Goal: Task Accomplishment & Management: Use online tool/utility

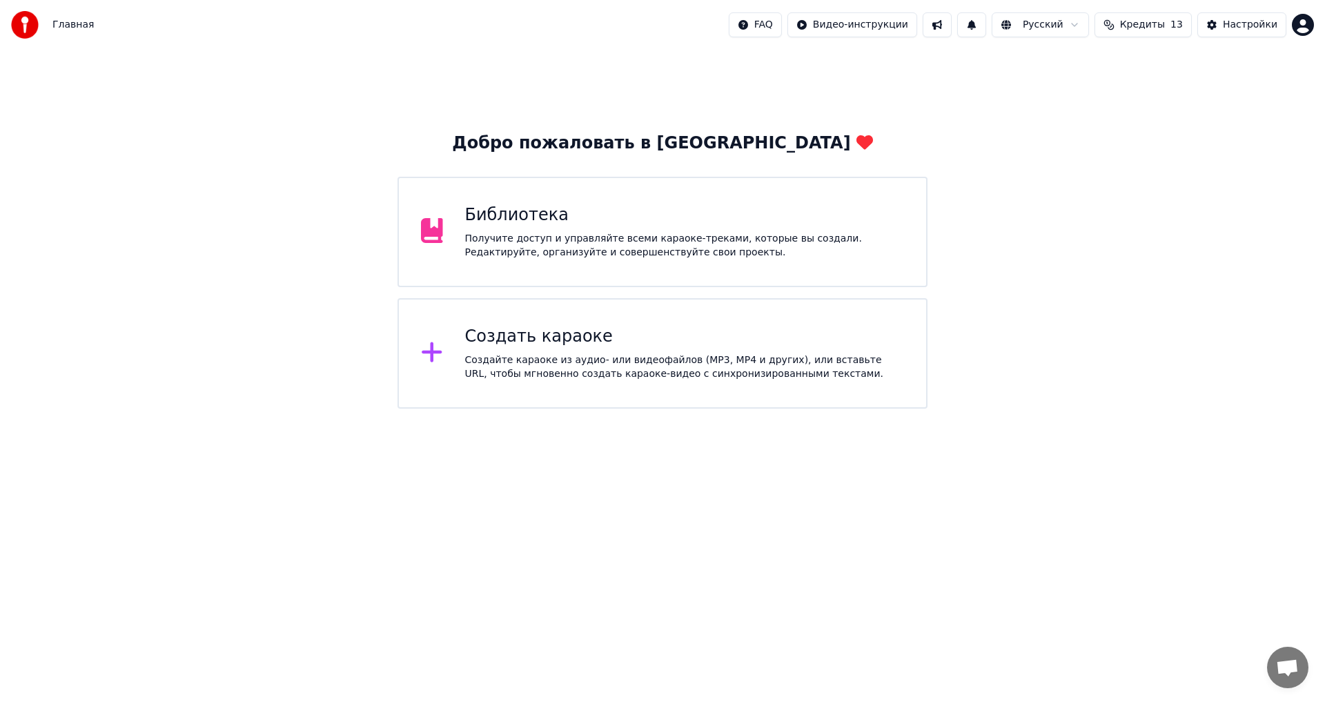
click at [612, 343] on div "Создать караоке" at bounding box center [685, 337] width 440 height 22
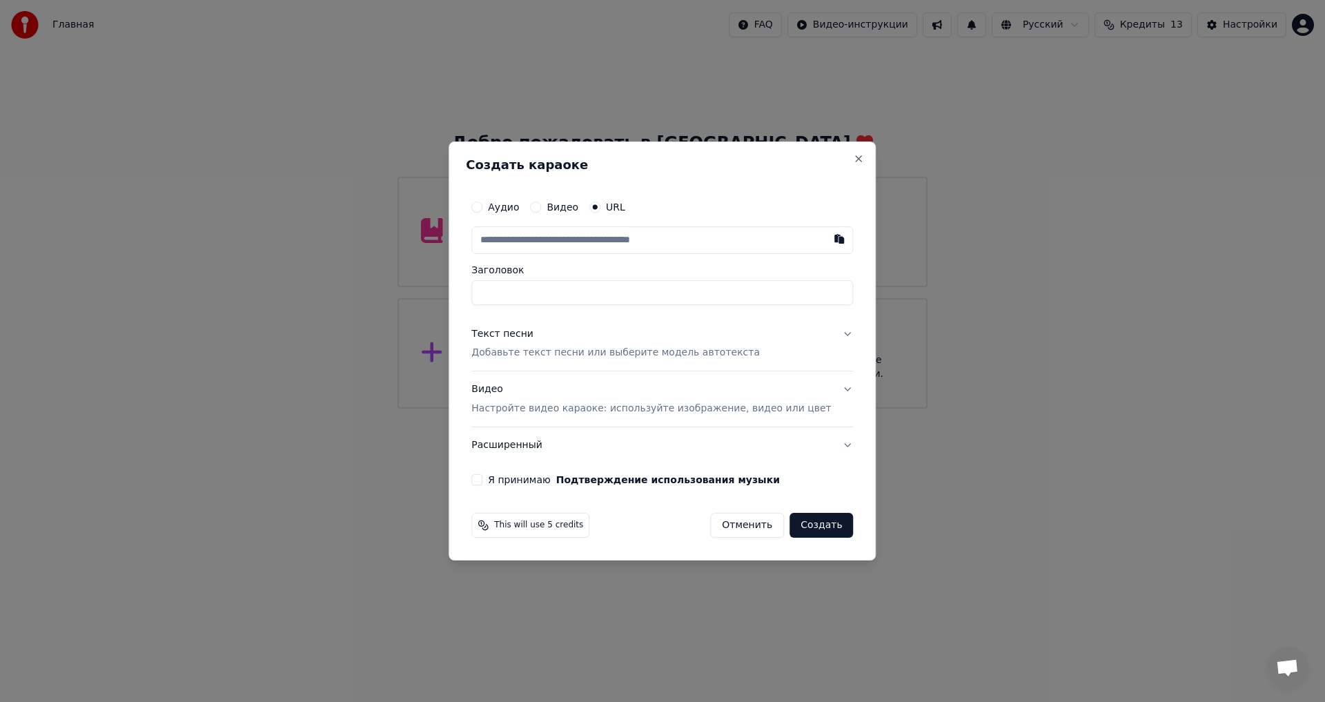
click at [576, 241] on input "text" at bounding box center [662, 240] width 382 height 28
type input "**********"
click at [584, 351] on p "Добавьте текст песни или выберите модель автотекста" at bounding box center [615, 353] width 288 height 14
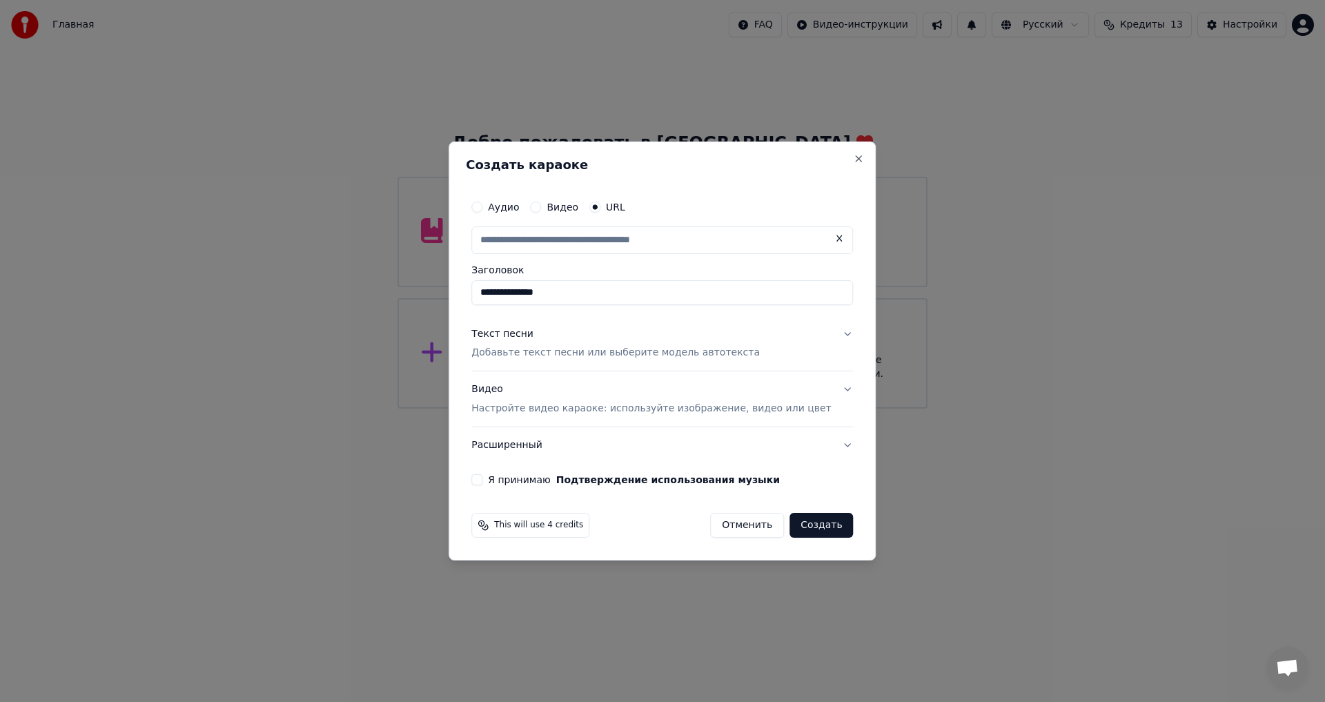
type input "**********"
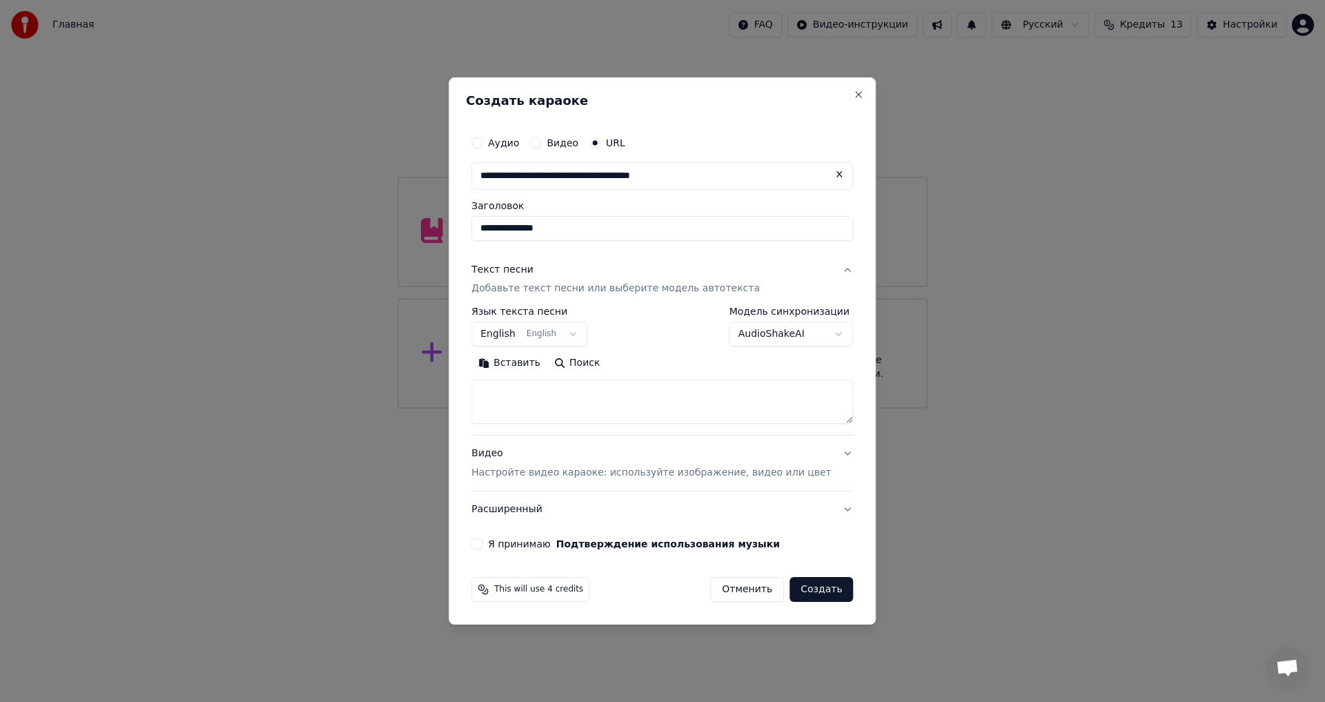
click at [566, 395] on textarea at bounding box center [662, 402] width 382 height 44
paste textarea "**********"
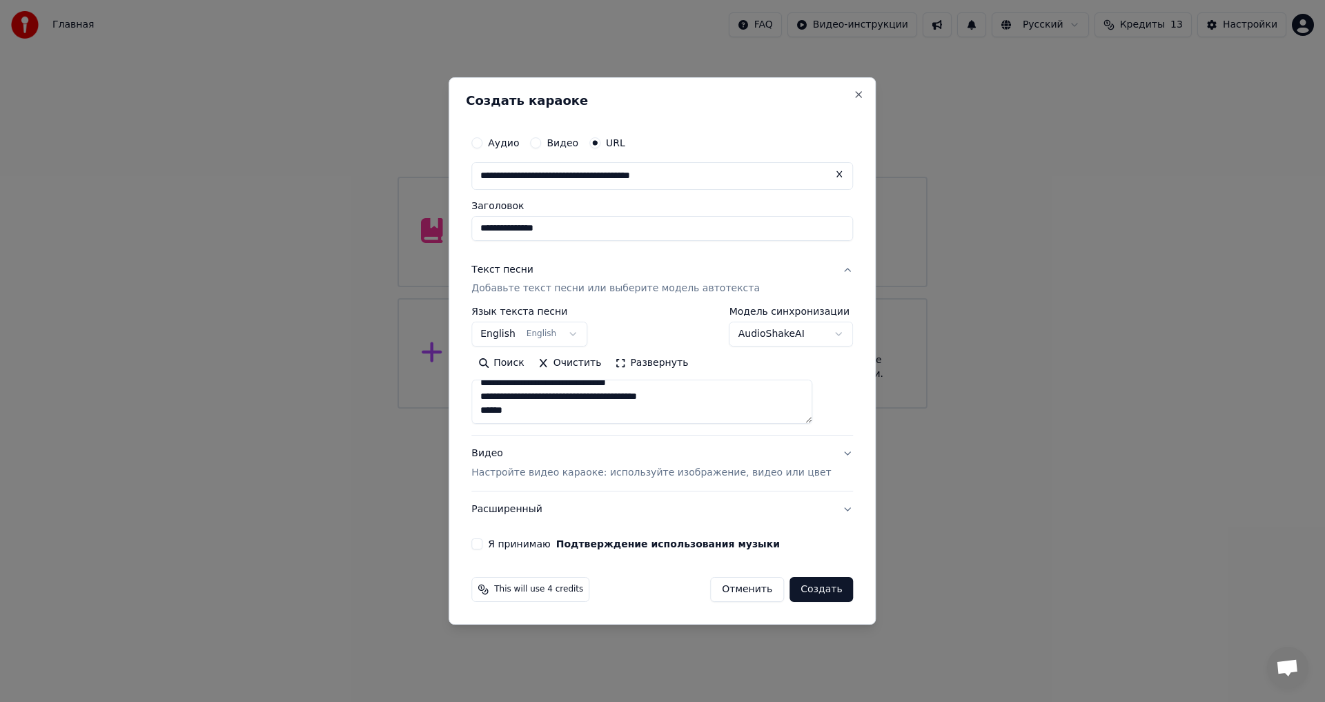
paste textarea "**********"
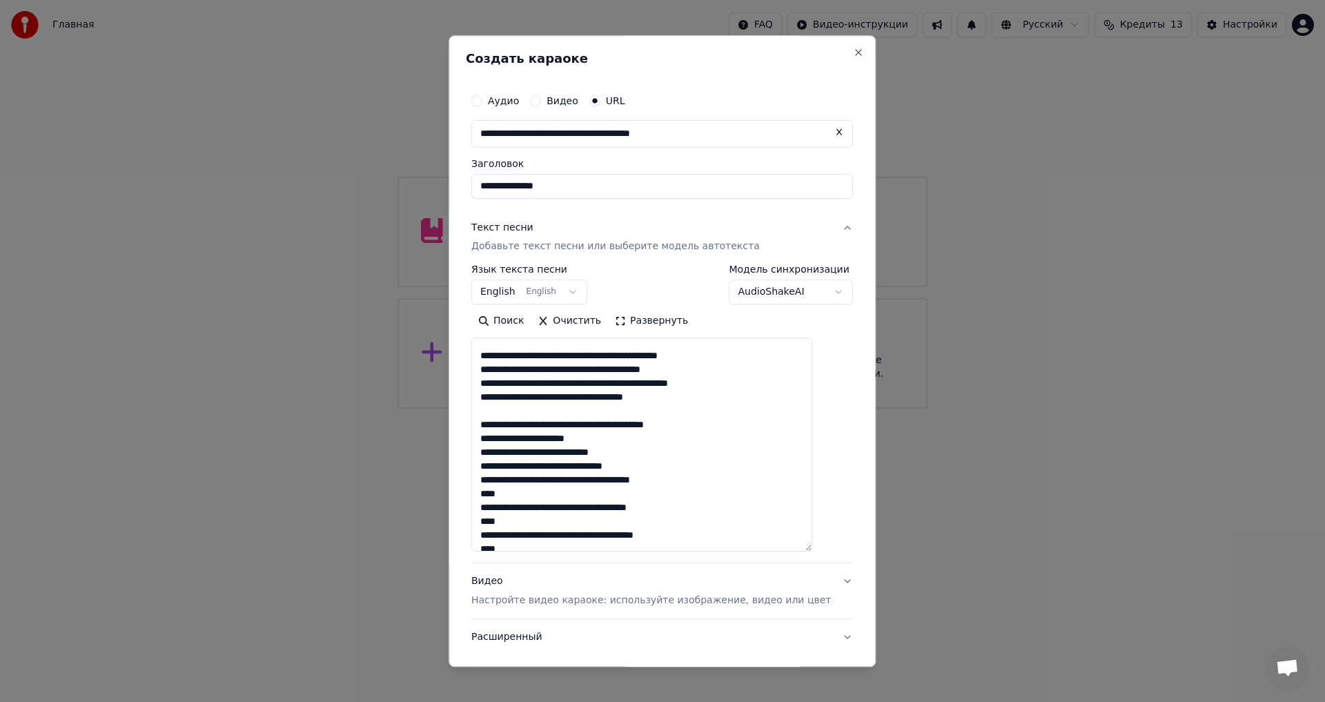
scroll to position [151, 0]
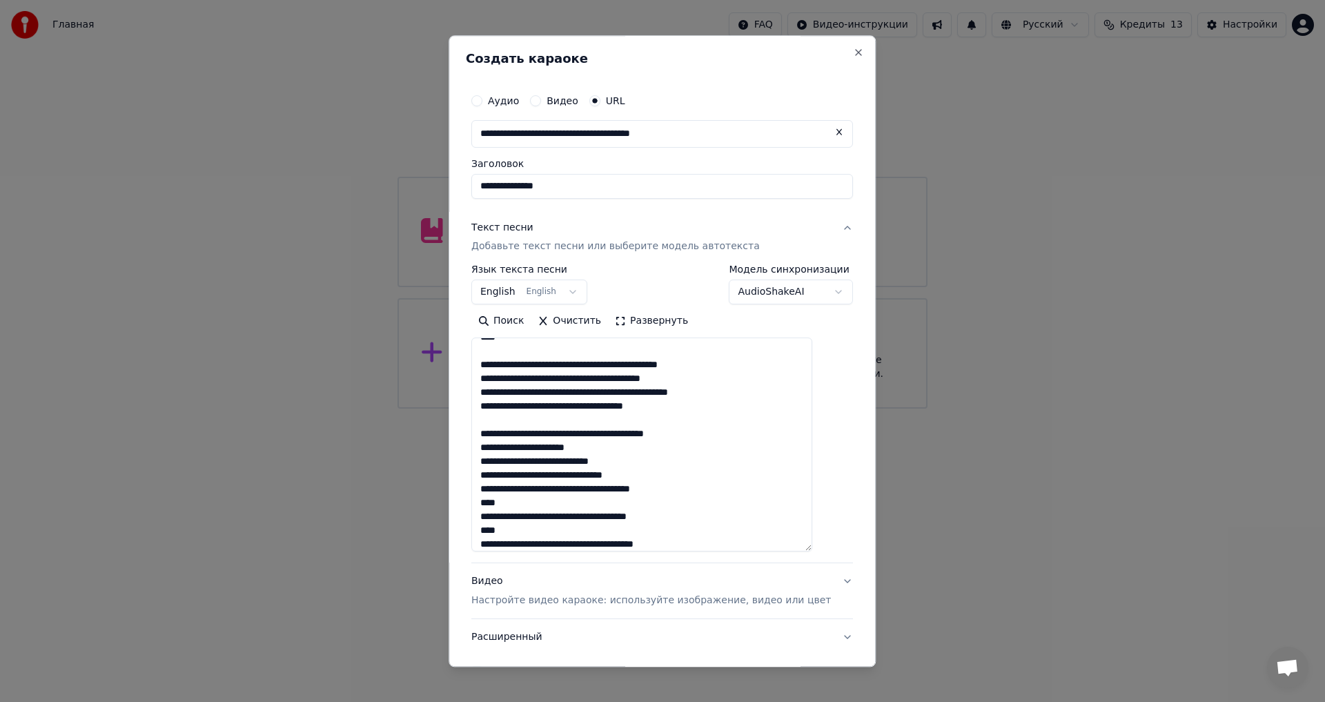
drag, startPoint x: 828, startPoint y: 421, endPoint x: 800, endPoint y: 549, distance: 131.4
click at [812, 552] on textarea "**********" at bounding box center [641, 445] width 341 height 214
type textarea "**********"
click at [524, 613] on p "Настройте видео караоке: используйте изображение, видео или цвет" at bounding box center [650, 620] width 359 height 14
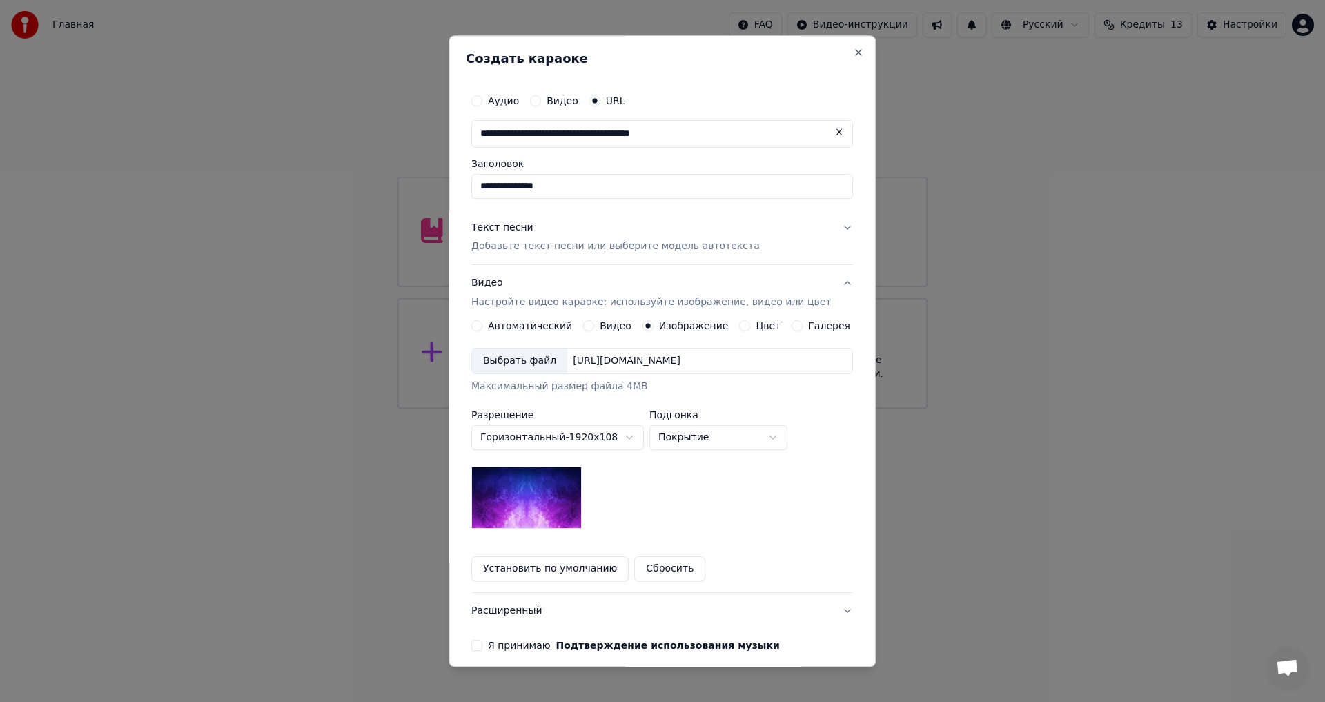
click at [515, 357] on div "Выбрать файл" at bounding box center [519, 361] width 95 height 25
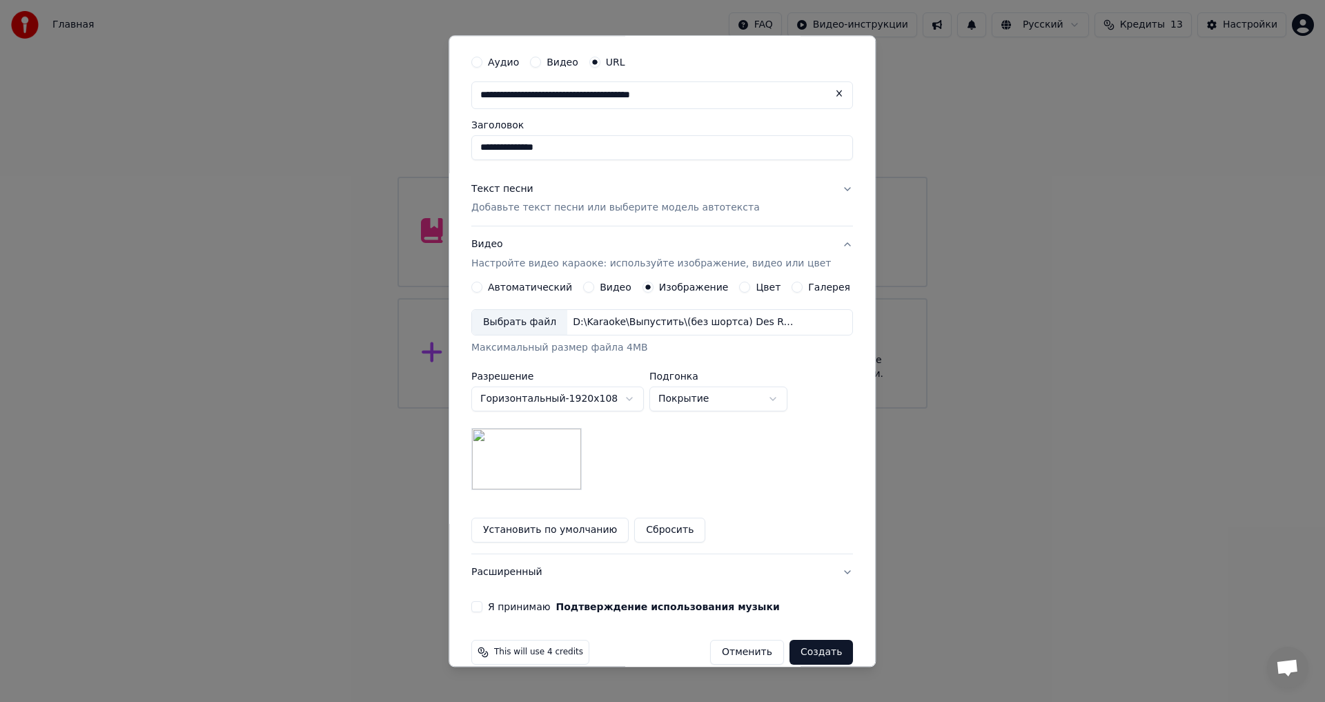
scroll to position [59, 0]
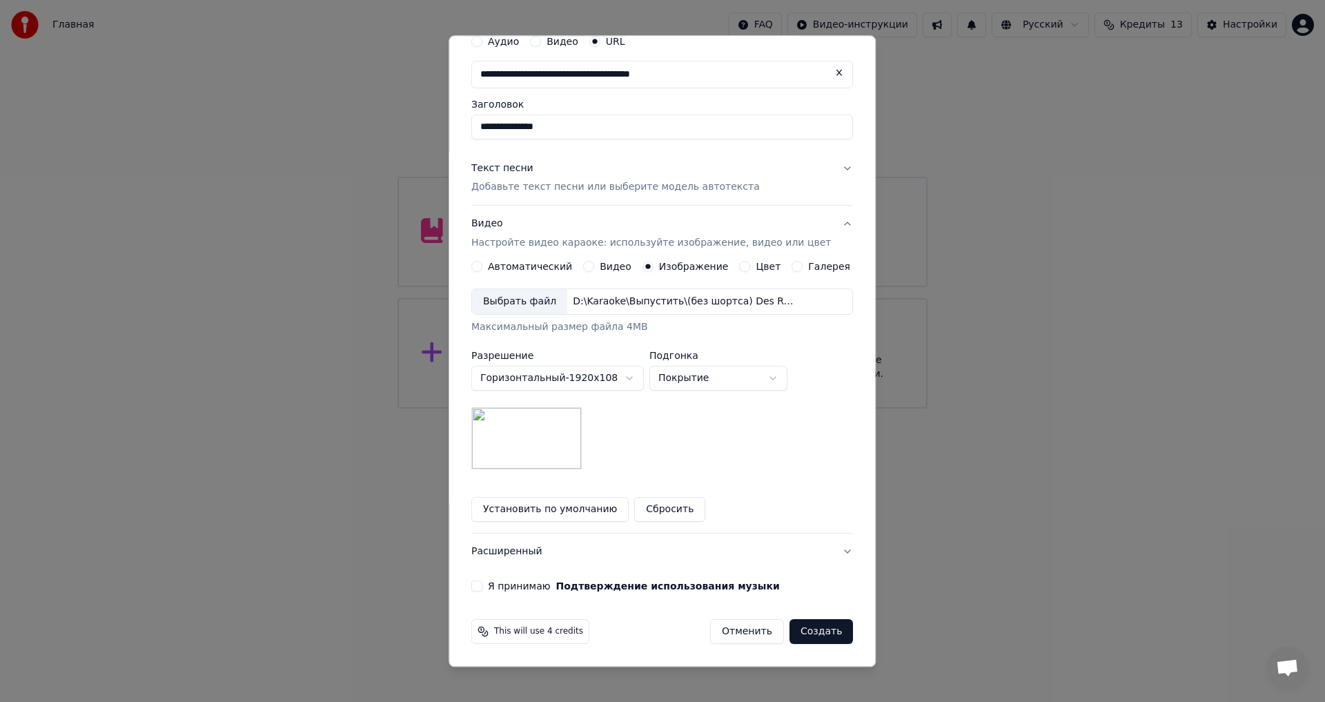
click at [519, 589] on label "Я принимаю Подтверждение использования музыки" at bounding box center [634, 587] width 292 height 10
click at [482, 589] on button "Я принимаю Подтверждение использования музыки" at bounding box center [476, 586] width 11 height 11
click at [533, 559] on button "Расширенный" at bounding box center [662, 552] width 382 height 36
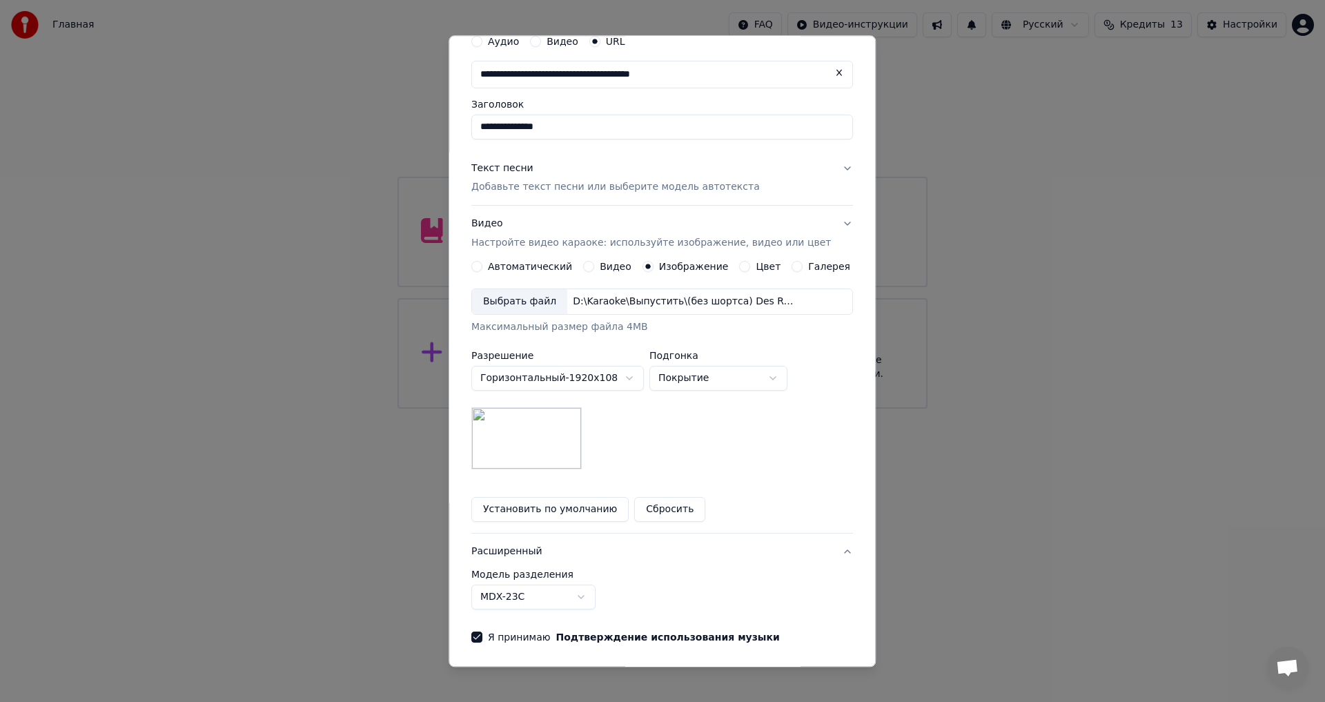
scroll to position [0, 0]
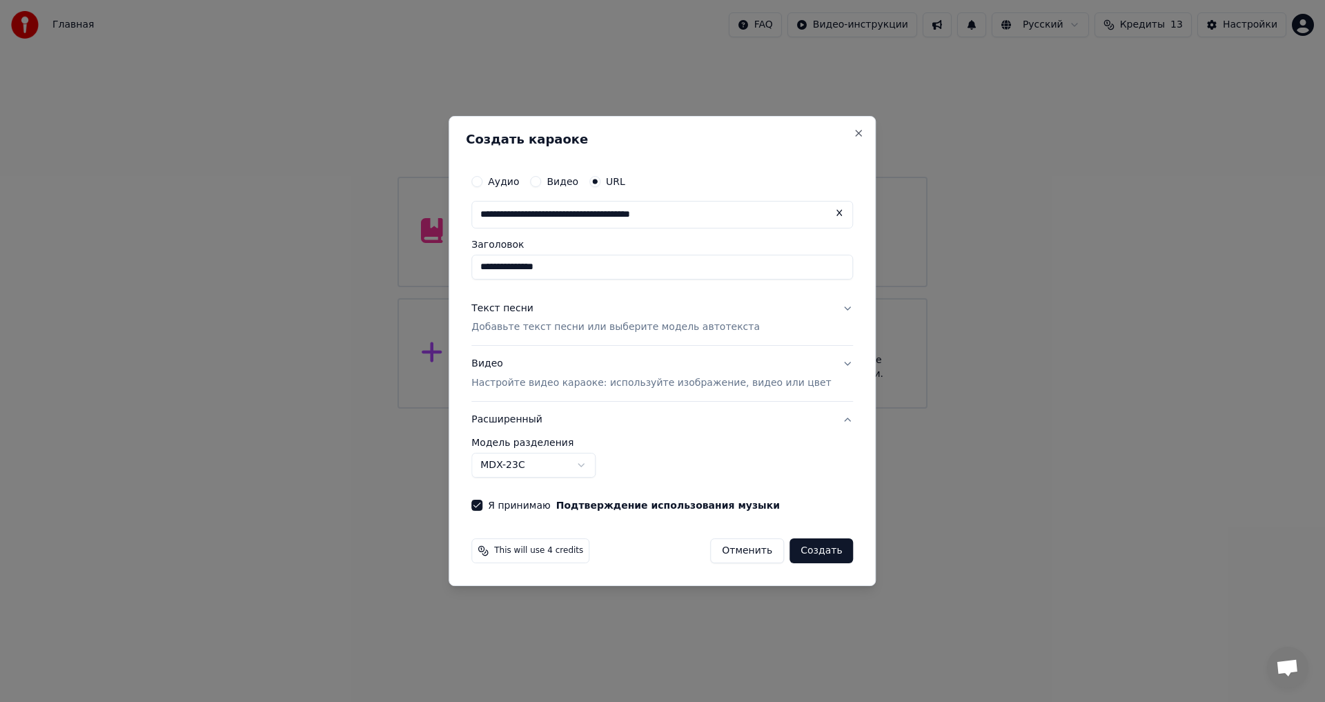
click at [571, 408] on body "**********" at bounding box center [662, 204] width 1325 height 408
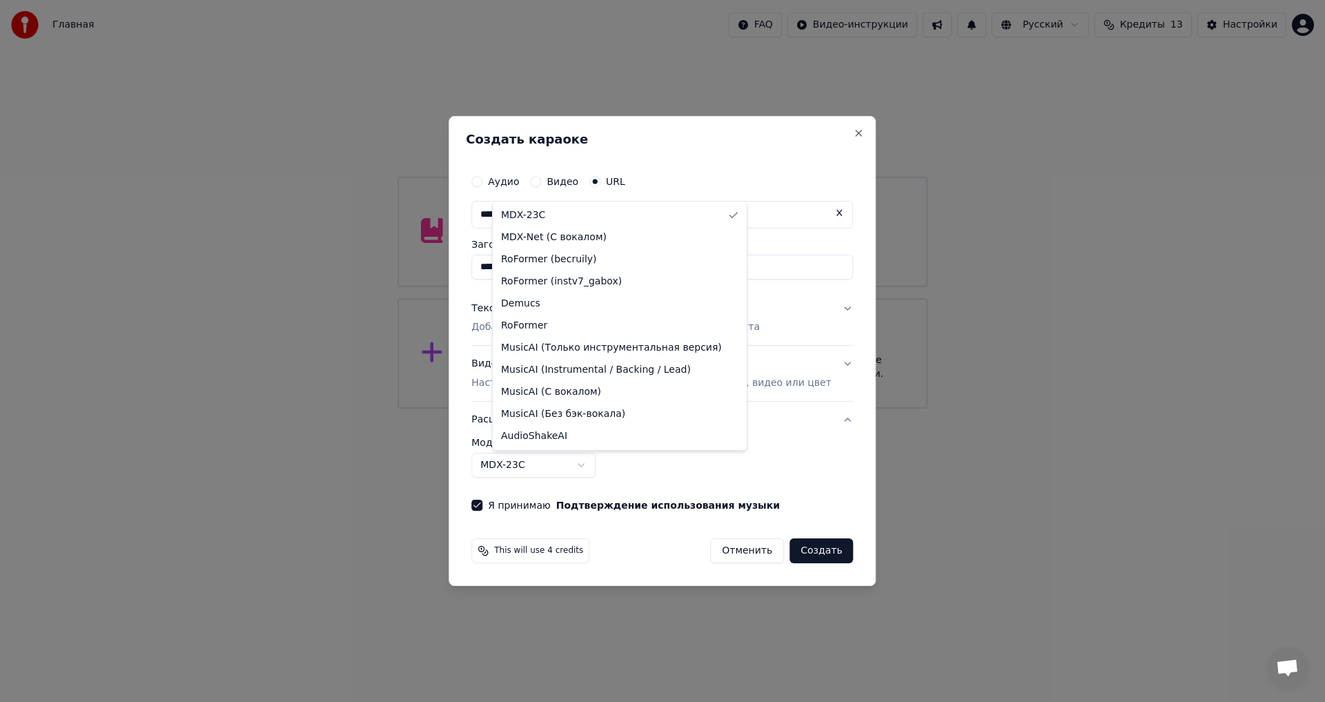
select select "**********"
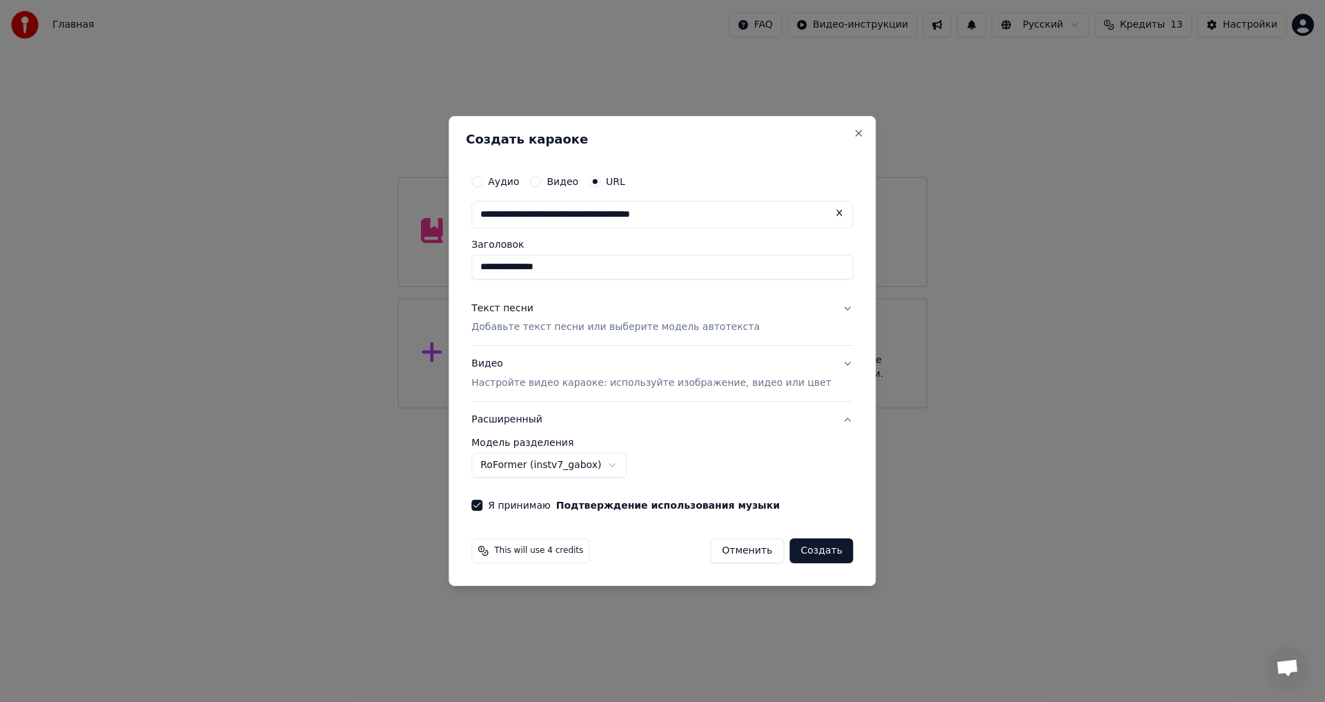
click at [805, 551] on button "Создать" at bounding box center [820, 550] width 63 height 25
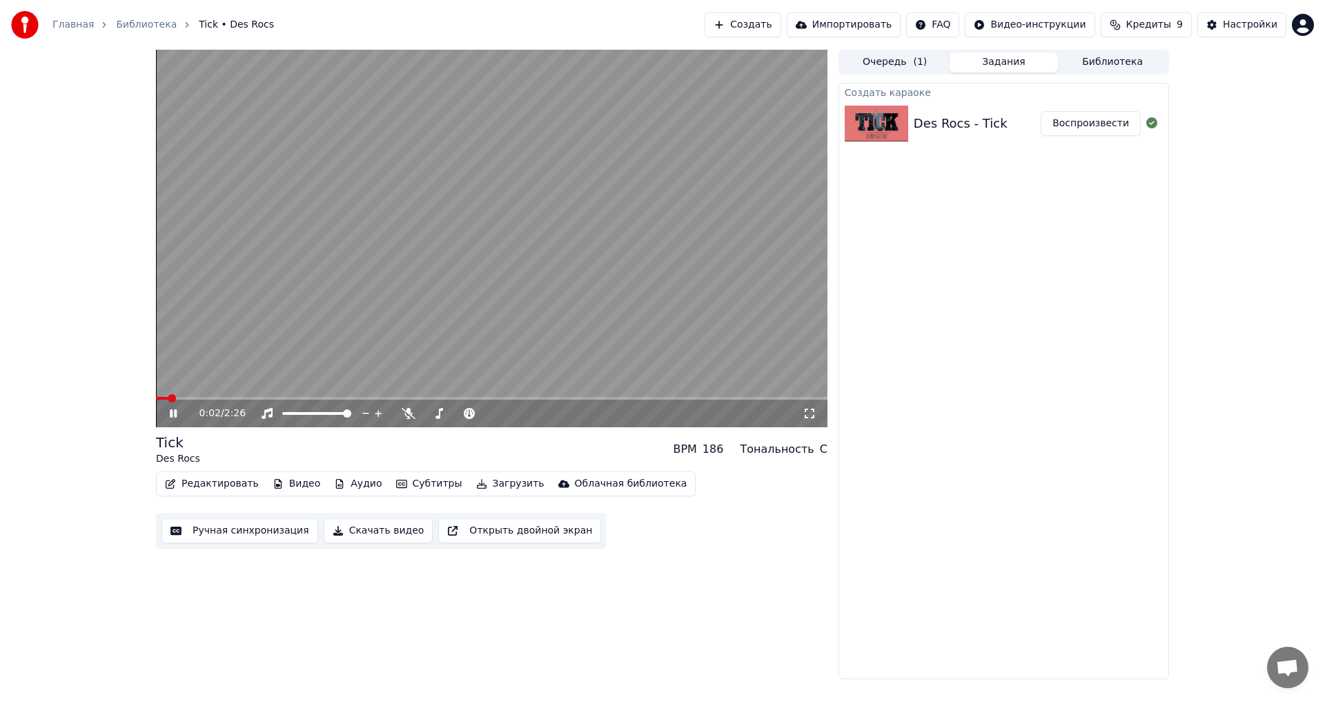
click at [408, 415] on icon at bounding box center [409, 413] width 14 height 11
click at [410, 412] on icon at bounding box center [408, 413] width 8 height 11
click at [410, 415] on icon at bounding box center [409, 413] width 14 height 11
click at [410, 414] on icon at bounding box center [408, 413] width 8 height 11
click at [410, 414] on icon at bounding box center [409, 413] width 14 height 11
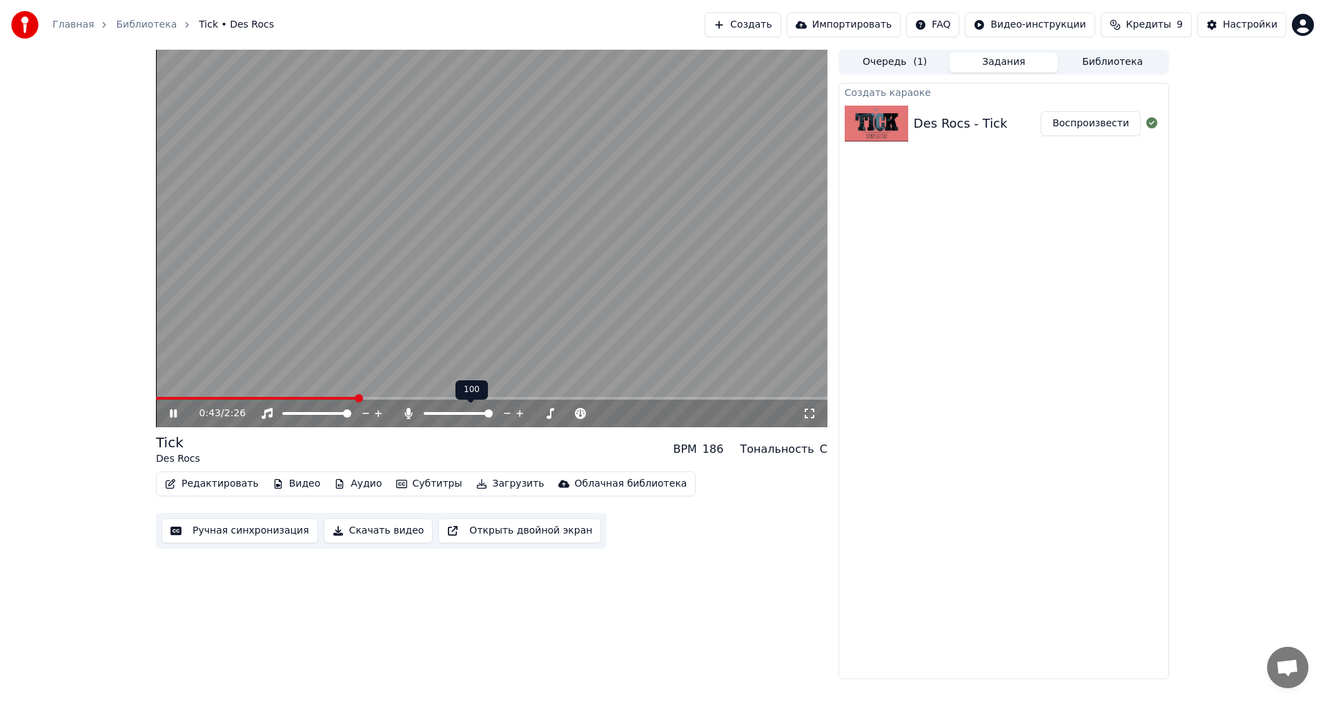
click at [410, 414] on icon at bounding box center [408, 413] width 8 height 11
click at [410, 414] on icon at bounding box center [409, 413] width 14 height 11
click at [410, 417] on icon at bounding box center [408, 413] width 8 height 11
click at [410, 417] on icon at bounding box center [409, 413] width 14 height 11
click at [441, 297] on video at bounding box center [491, 238] width 671 height 377
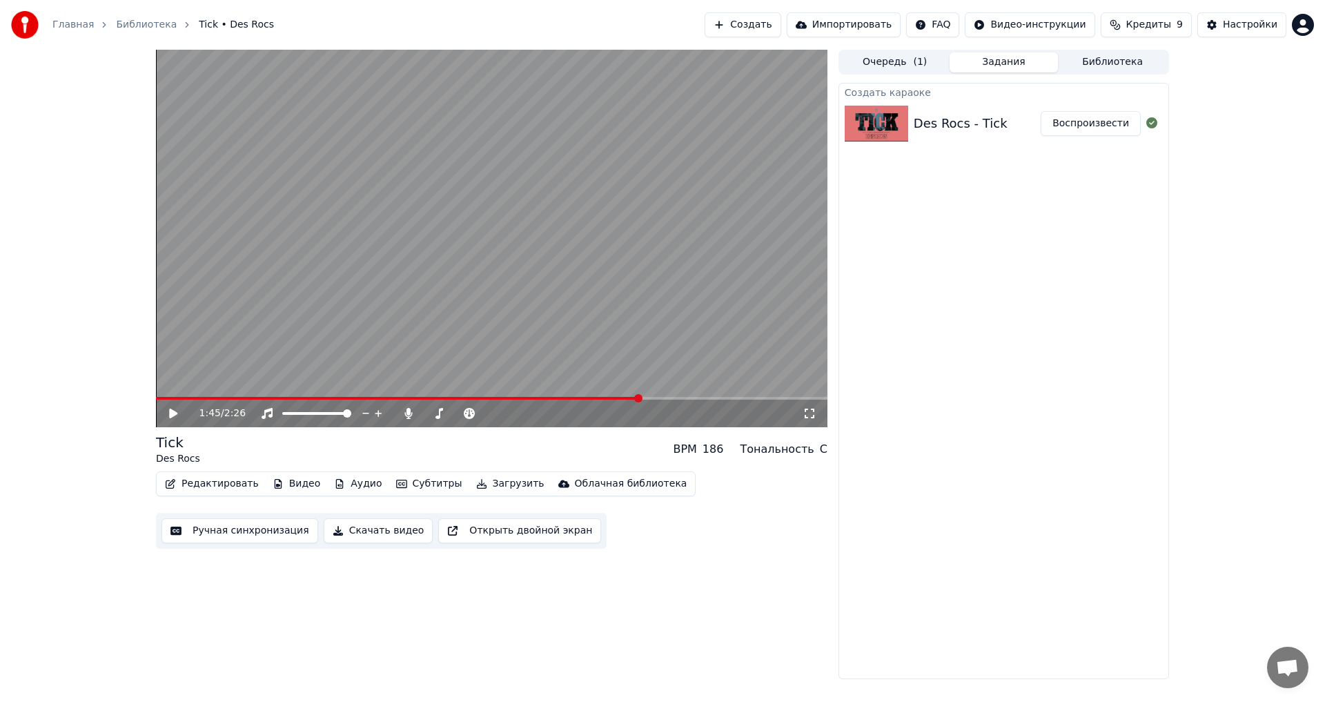
click at [239, 522] on button "Ручная синхронизация" at bounding box center [239, 530] width 157 height 25
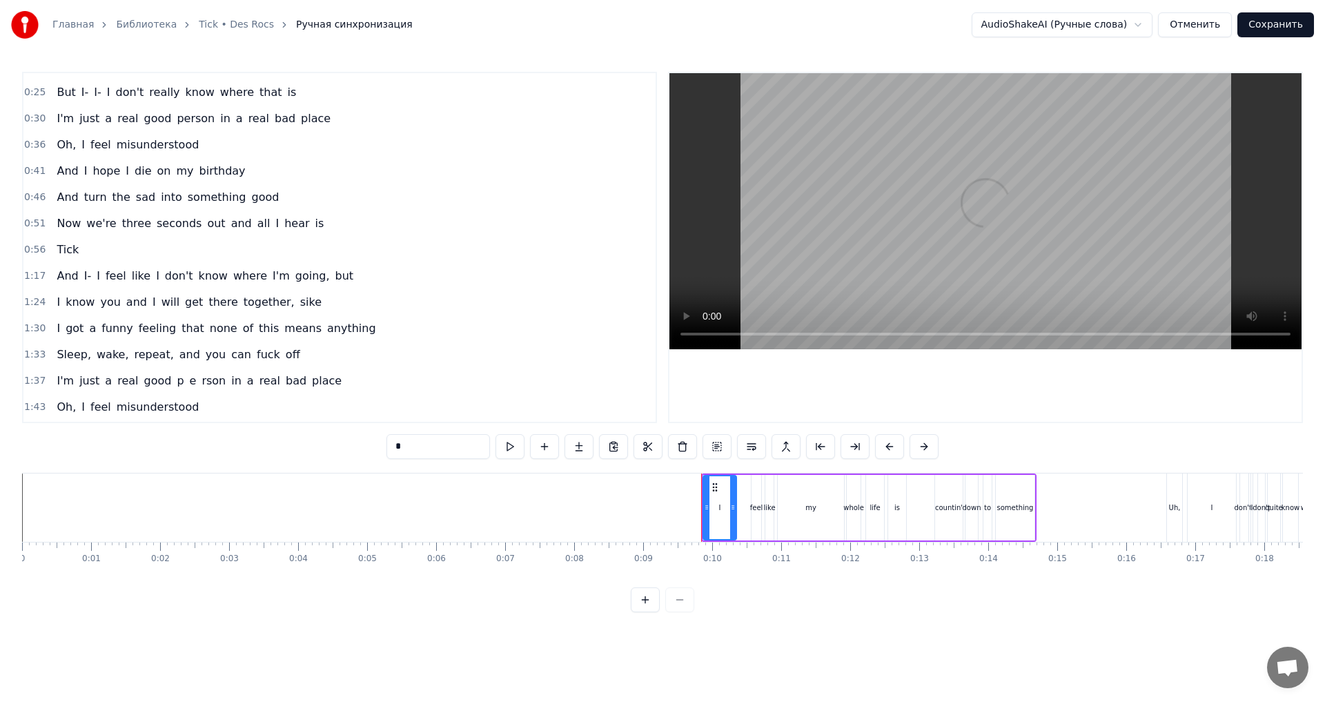
scroll to position [207, 0]
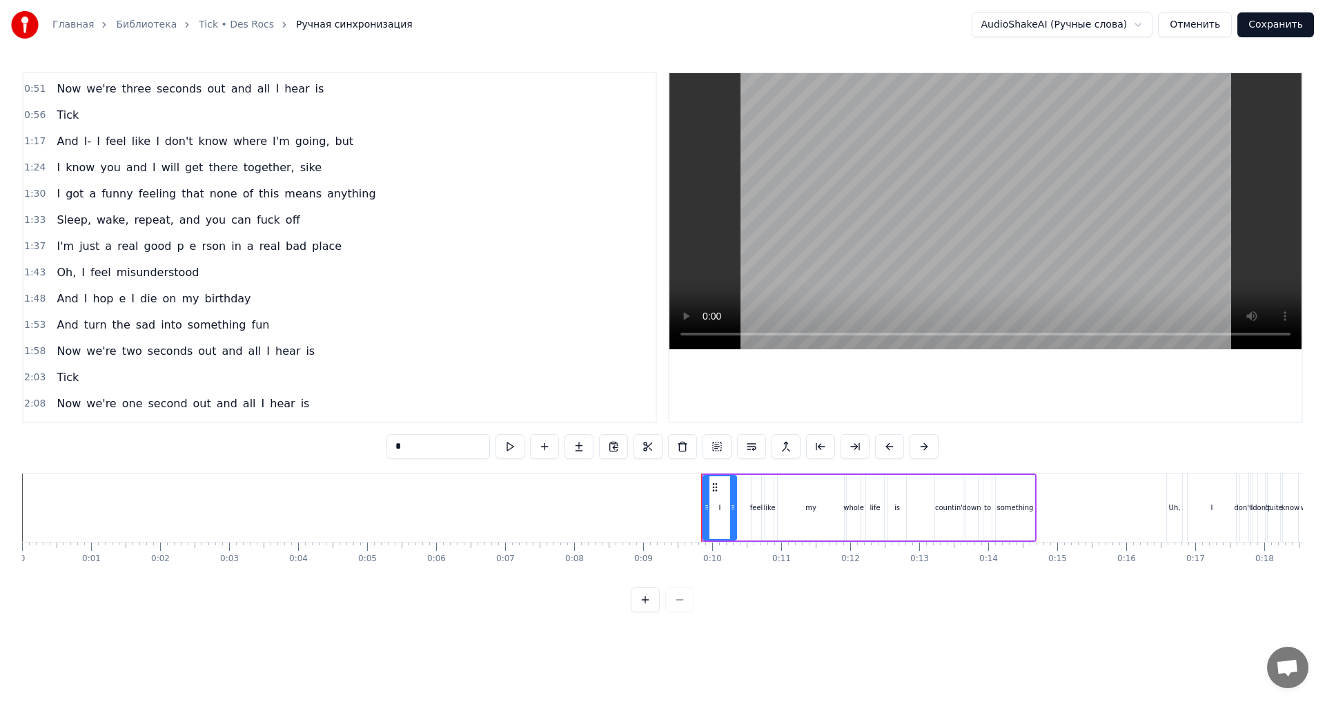
click at [120, 250] on span "real" at bounding box center [127, 246] width 23 height 16
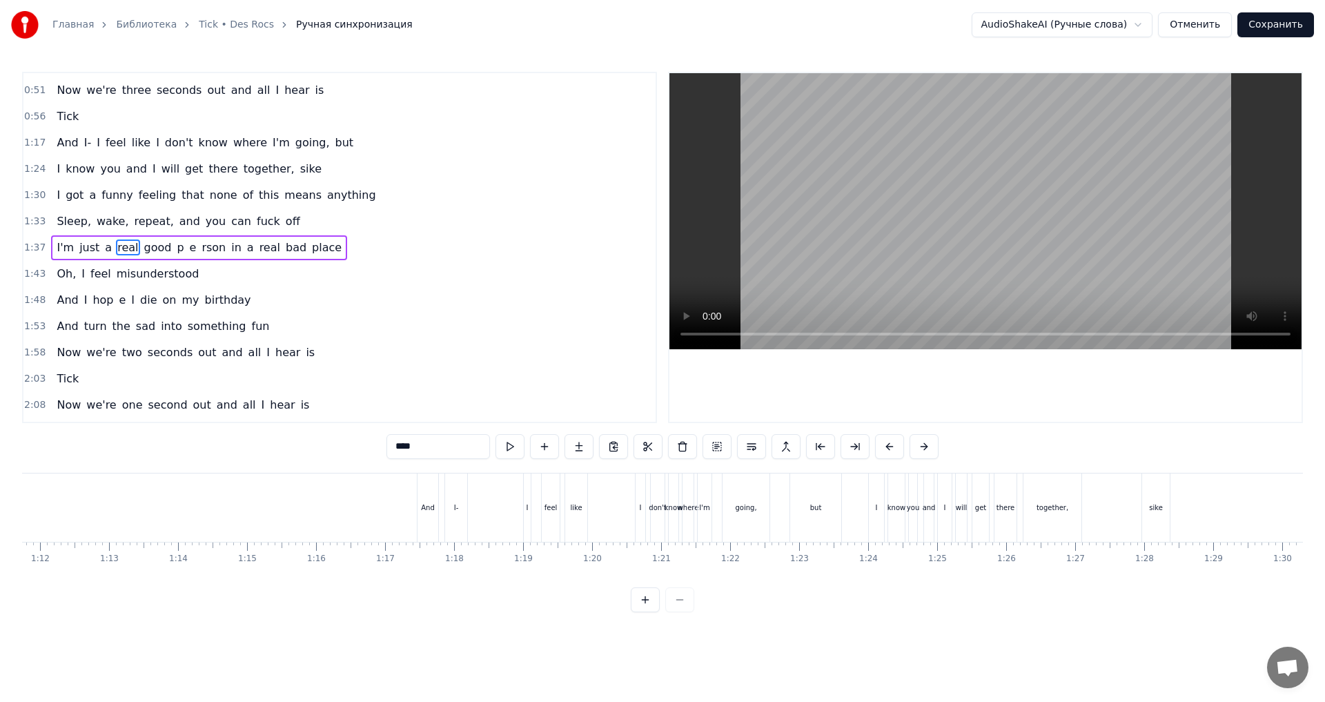
click at [143, 251] on span "good" at bounding box center [158, 247] width 30 height 16
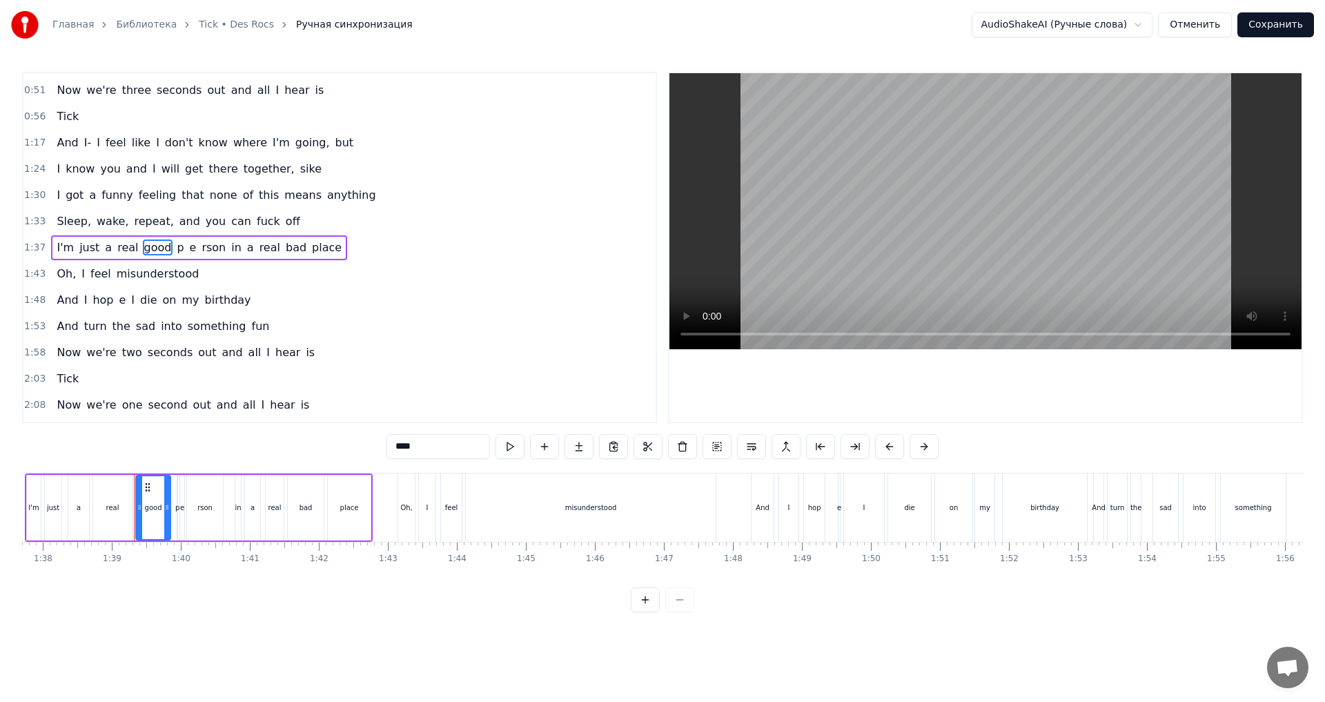
click at [175, 252] on span "p" at bounding box center [180, 247] width 10 height 16
click at [188, 250] on span "е" at bounding box center [193, 247] width 10 height 16
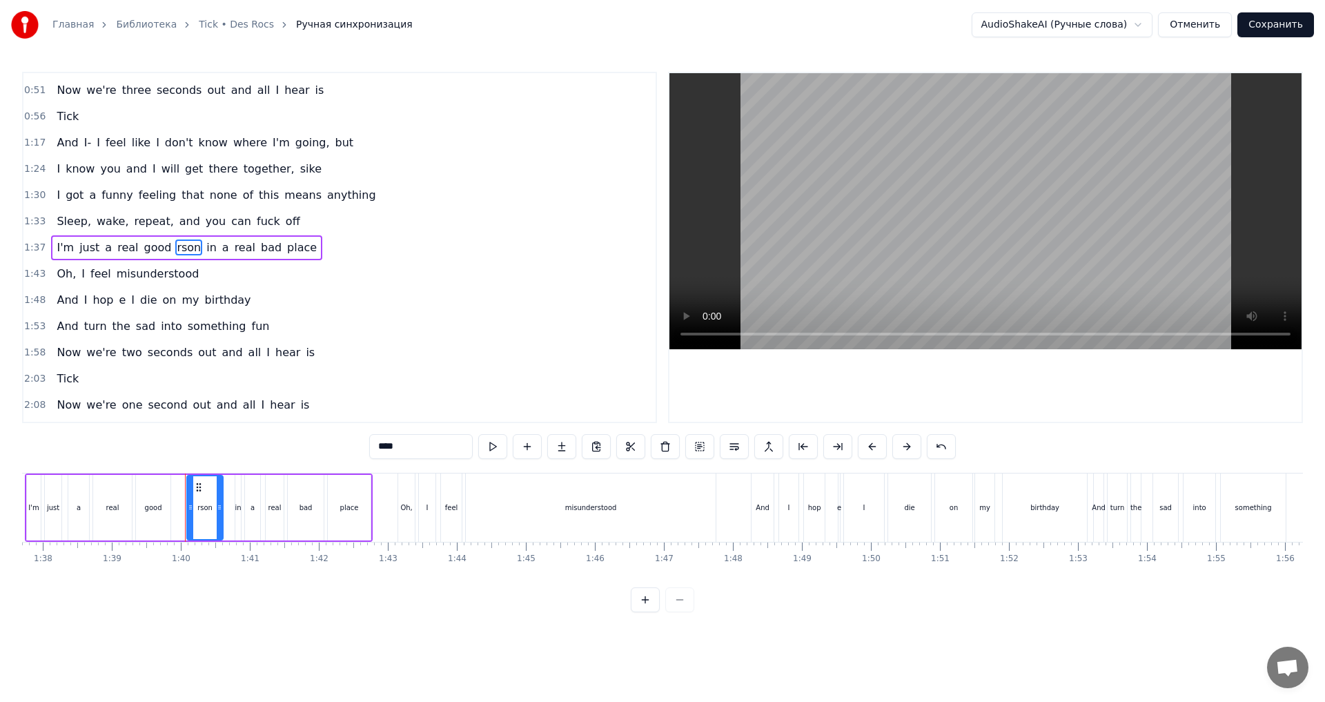
click at [378, 444] on input "****" at bounding box center [420, 446] width 103 height 25
type input "*"
click at [315, 433] on div "0:09 I feel like my whole life is countin' down to something 0:16 Uh, [PERSON_N…" at bounding box center [662, 342] width 1281 height 540
click at [141, 522] on div "good" at bounding box center [153, 508] width 34 height 66
click at [118, 304] on span "е" at bounding box center [123, 300] width 10 height 16
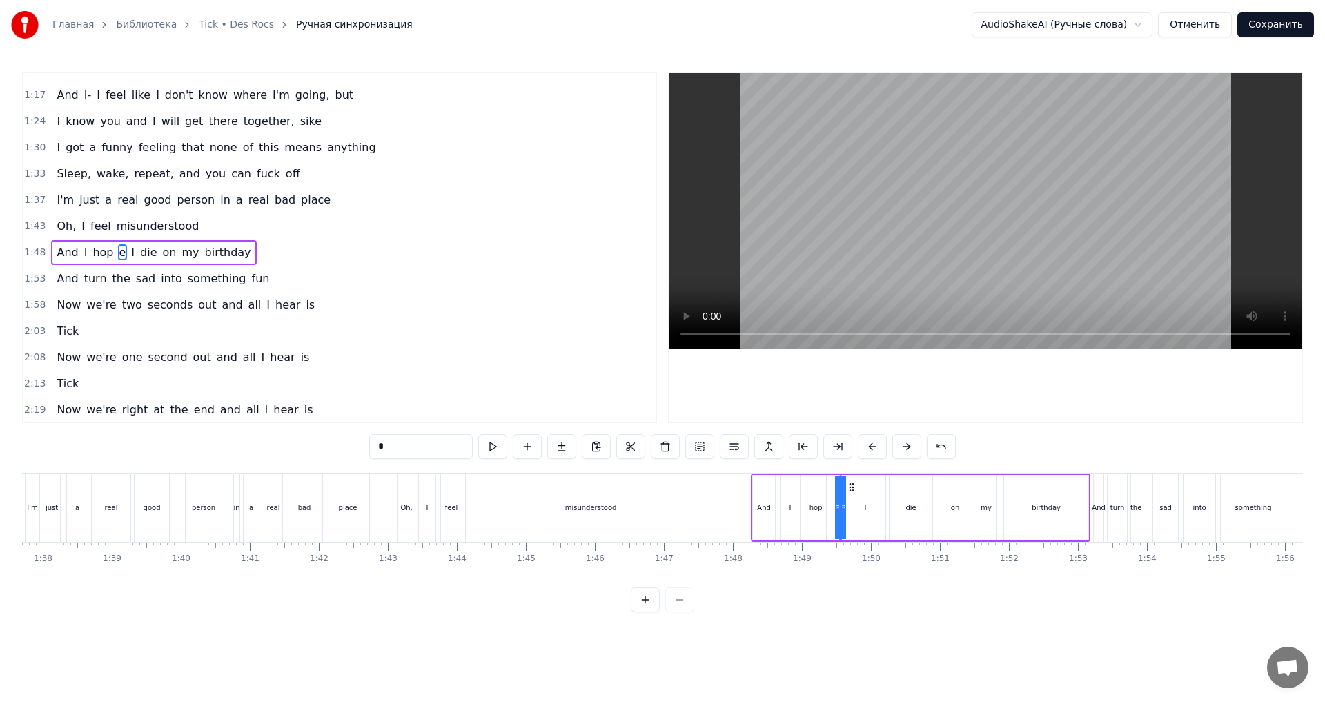
scroll to position [258, 0]
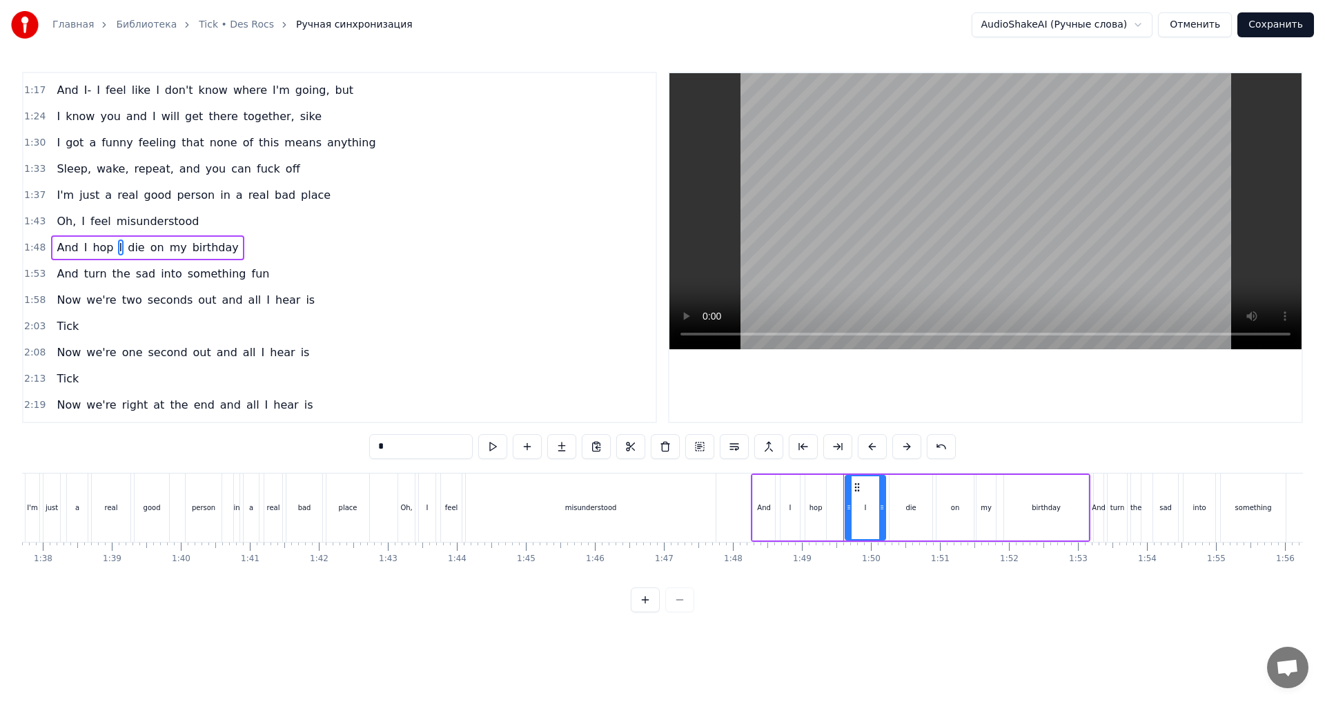
click at [95, 253] on span "hop" at bounding box center [102, 247] width 23 height 16
click at [423, 453] on input "***" at bounding box center [420, 446] width 103 height 25
type input "****"
click at [275, 442] on div "0:09 I feel like my whole life is countin' down to something 0:16 Uh, [PERSON_N…" at bounding box center [662, 342] width 1281 height 540
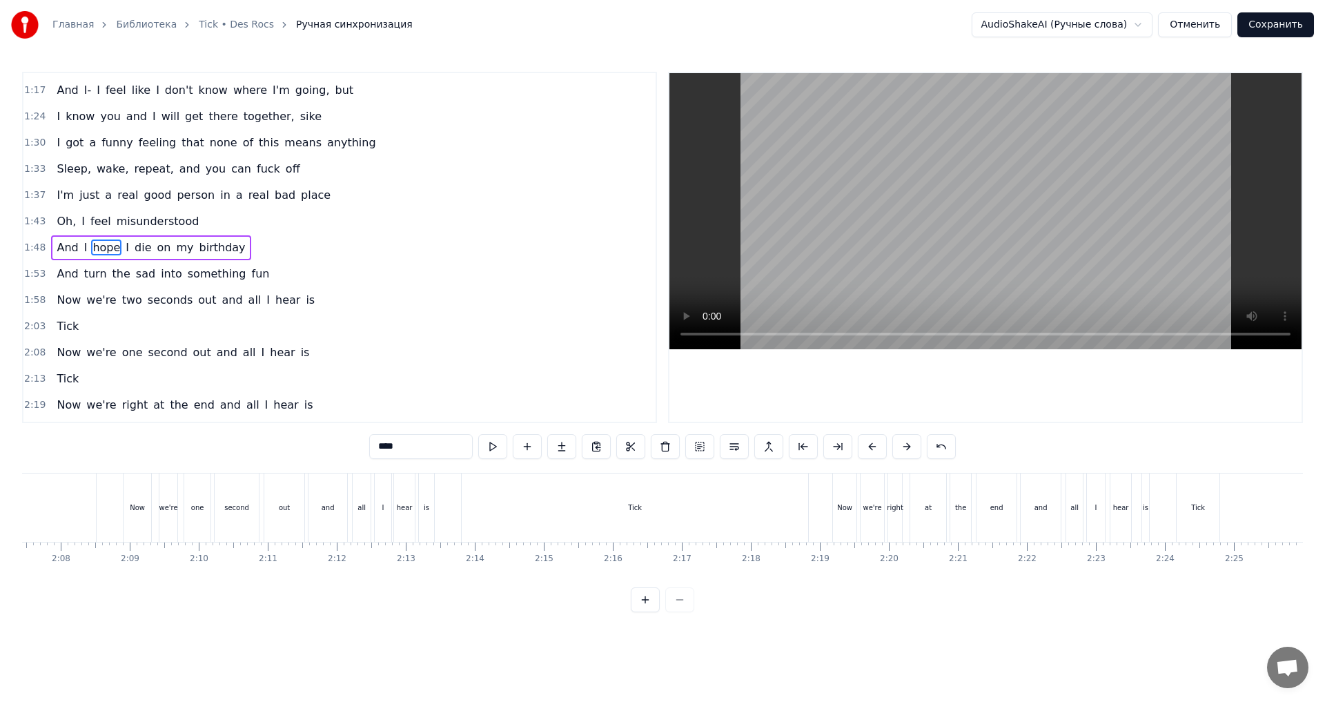
scroll to position [0, 8794]
click at [1279, 21] on button "Сохранить" at bounding box center [1275, 24] width 77 height 25
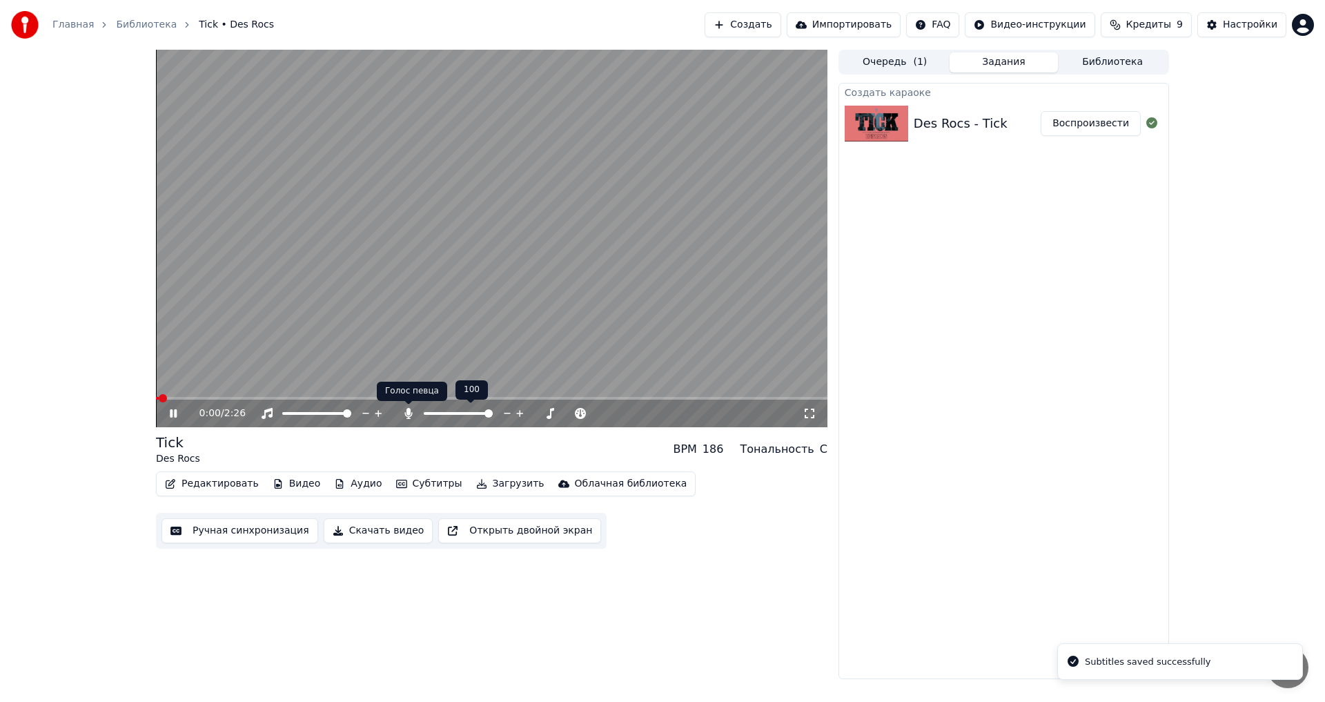
click at [413, 415] on icon at bounding box center [409, 413] width 14 height 11
drag, startPoint x: 457, startPoint y: 352, endPoint x: 460, endPoint y: 359, distance: 7.2
click at [457, 351] on video at bounding box center [491, 238] width 671 height 377
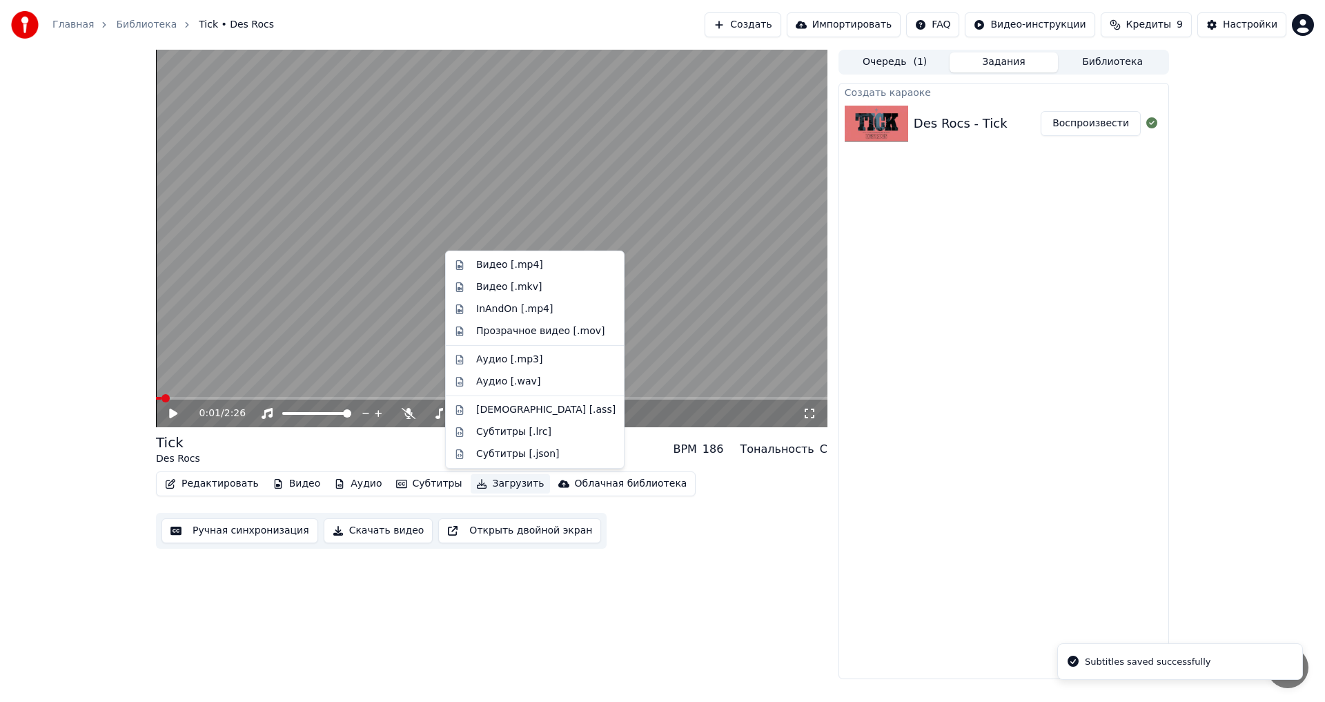
click at [490, 490] on button "Загрузить" at bounding box center [510, 483] width 79 height 19
click at [504, 264] on div "Видео [.mp4]" at bounding box center [509, 265] width 67 height 14
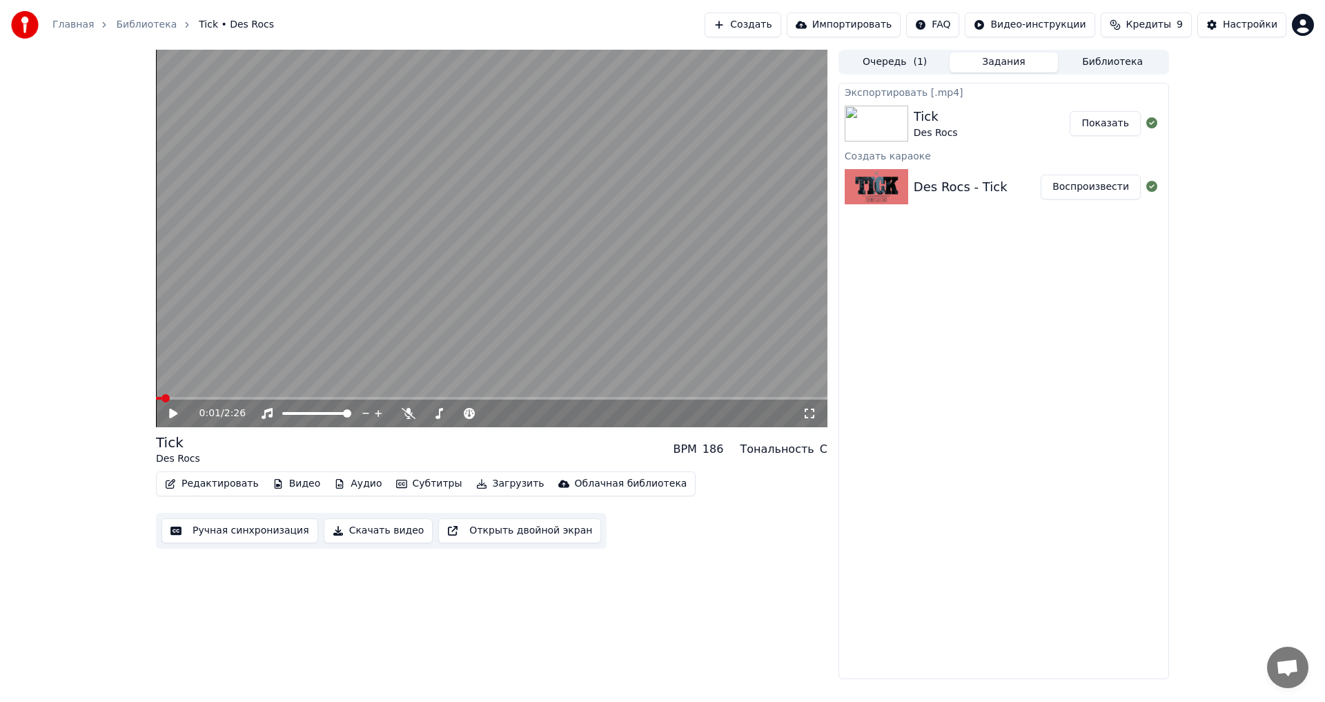
click at [1096, 126] on button "Показать" at bounding box center [1104, 123] width 71 height 25
